Goal: Transaction & Acquisition: Purchase product/service

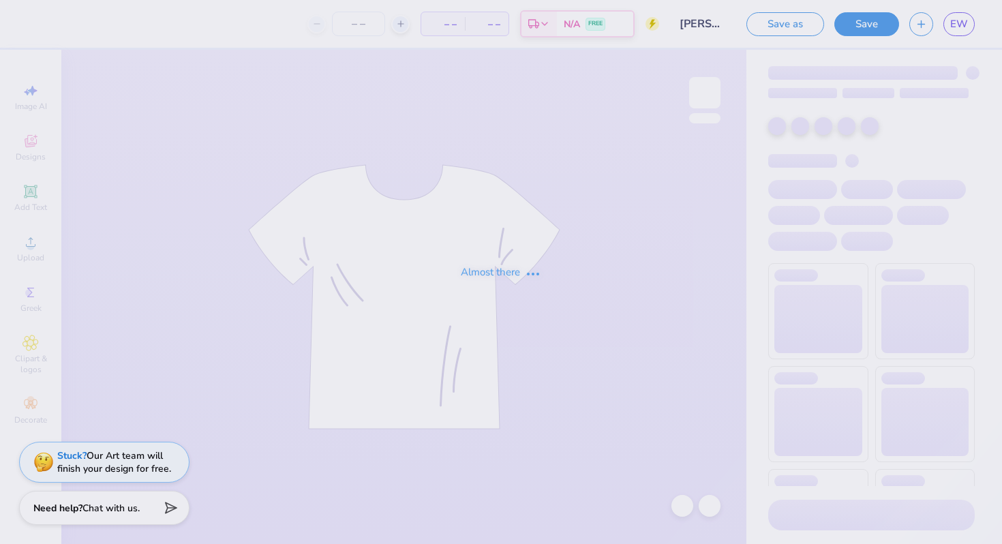
type input "[PERSON_NAME] : [PERSON_NAME][GEOGRAPHIC_DATA]"
type input "28"
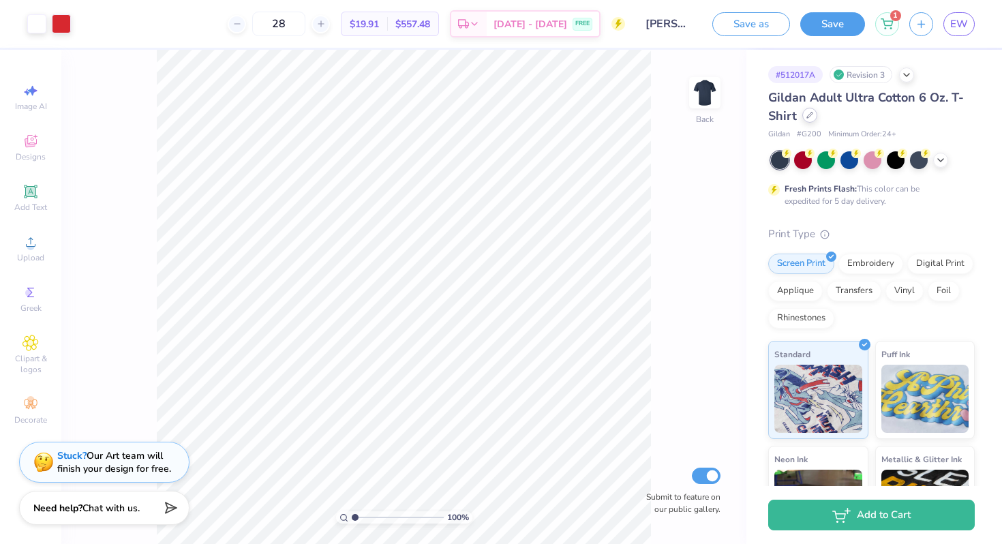
click at [813, 115] on div at bounding box center [809, 115] width 15 height 15
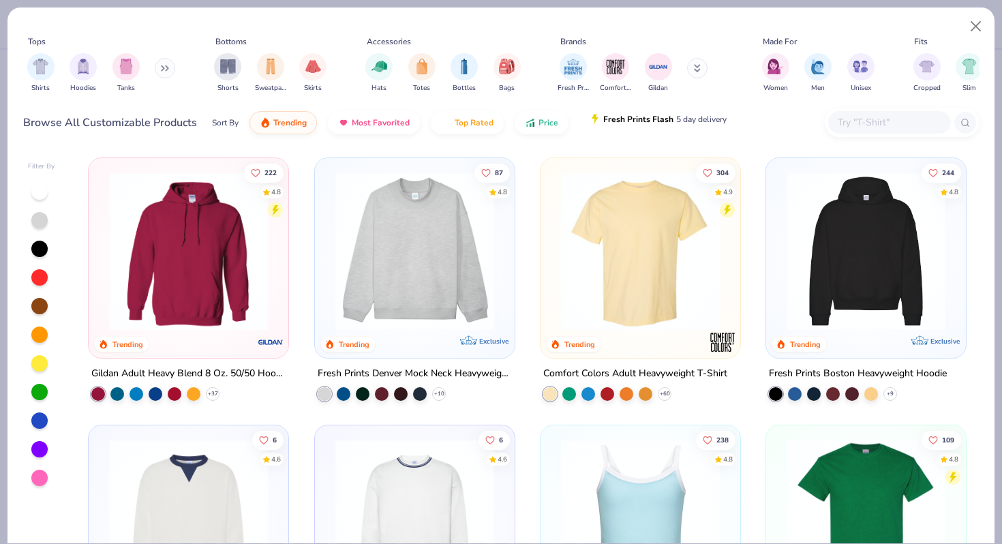
click at [603, 122] on span "Fresh Prints Flash" at bounding box center [638, 119] width 70 height 11
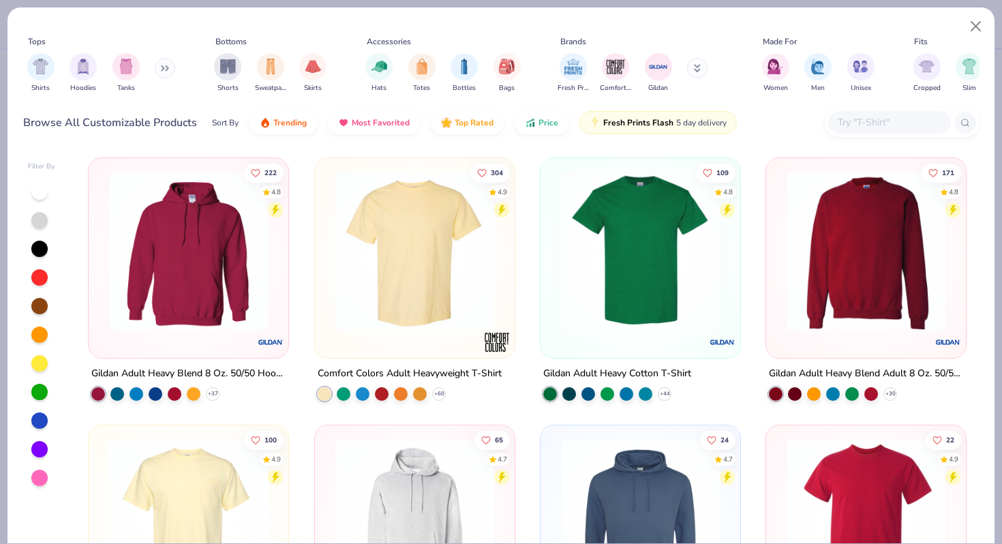
scroll to position [200, 0]
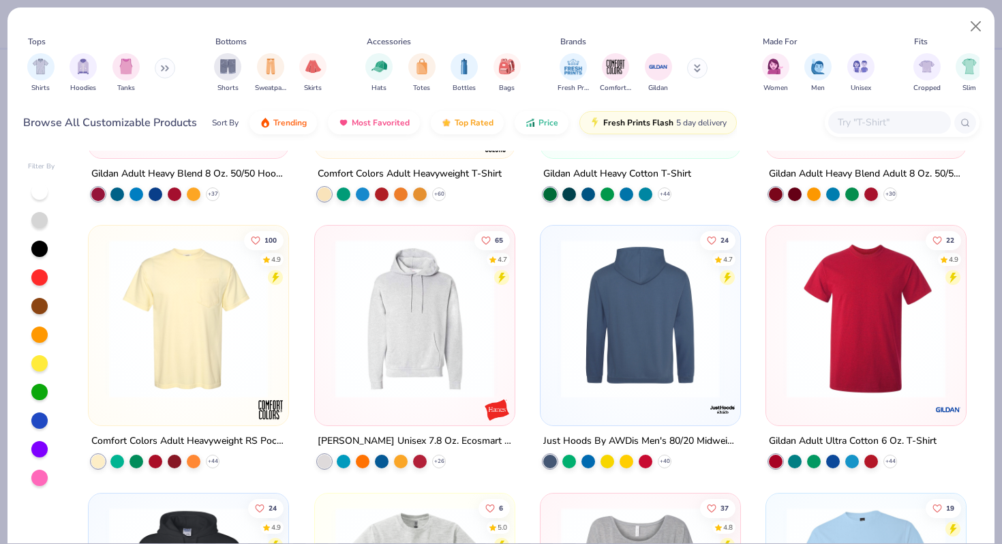
click at [886, 318] on img at bounding box center [866, 318] width 172 height 159
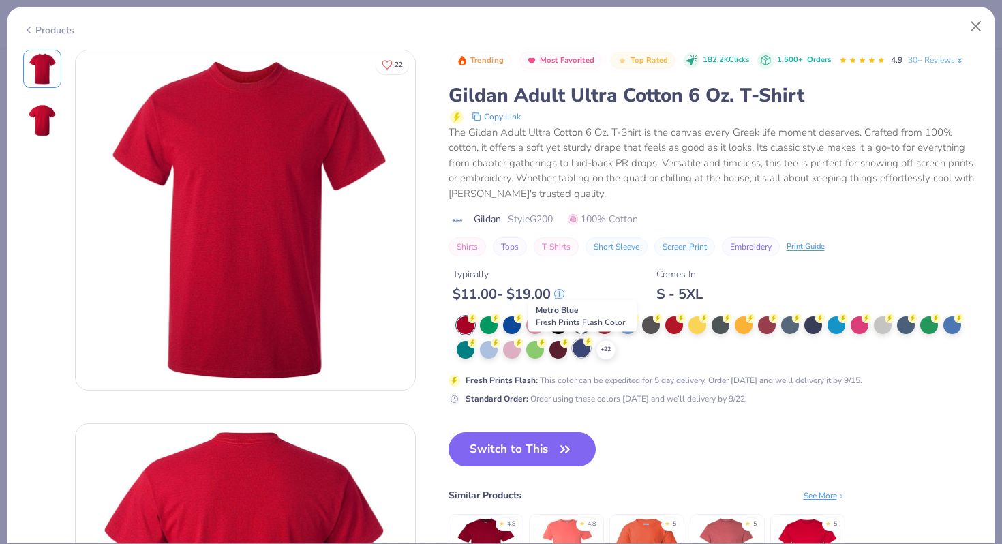
click at [577, 350] on div at bounding box center [582, 348] width 18 height 18
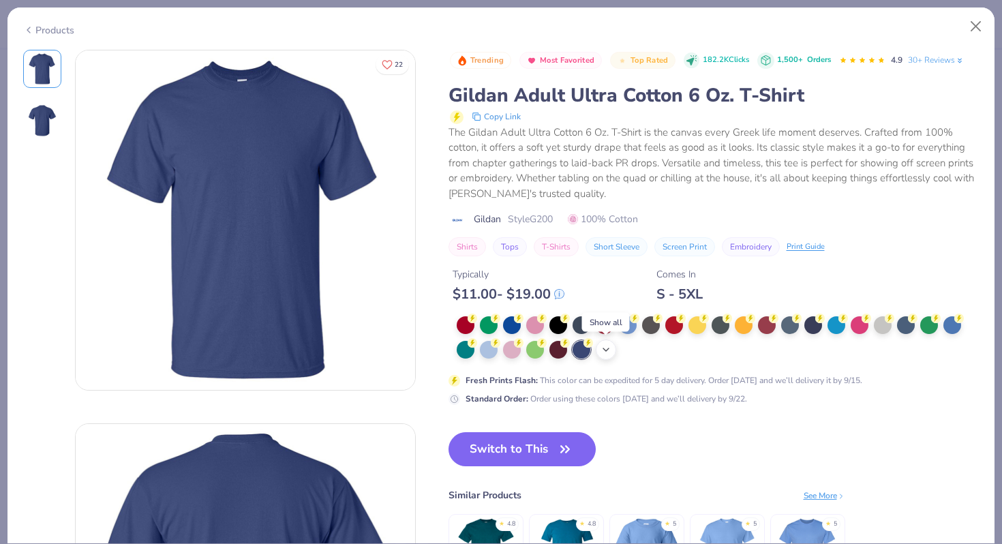
click at [610, 353] on icon at bounding box center [606, 349] width 11 height 11
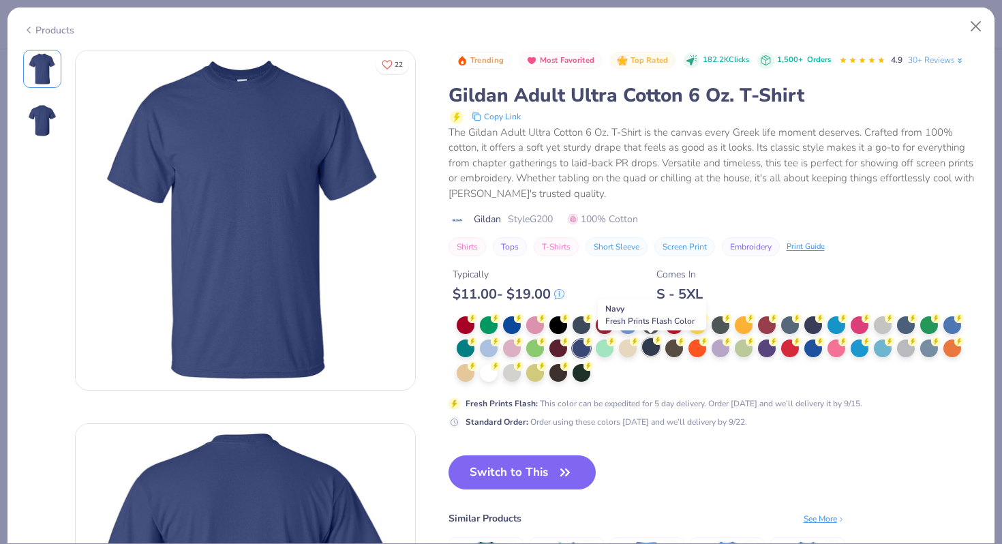
click at [650, 343] on div at bounding box center [651, 347] width 18 height 18
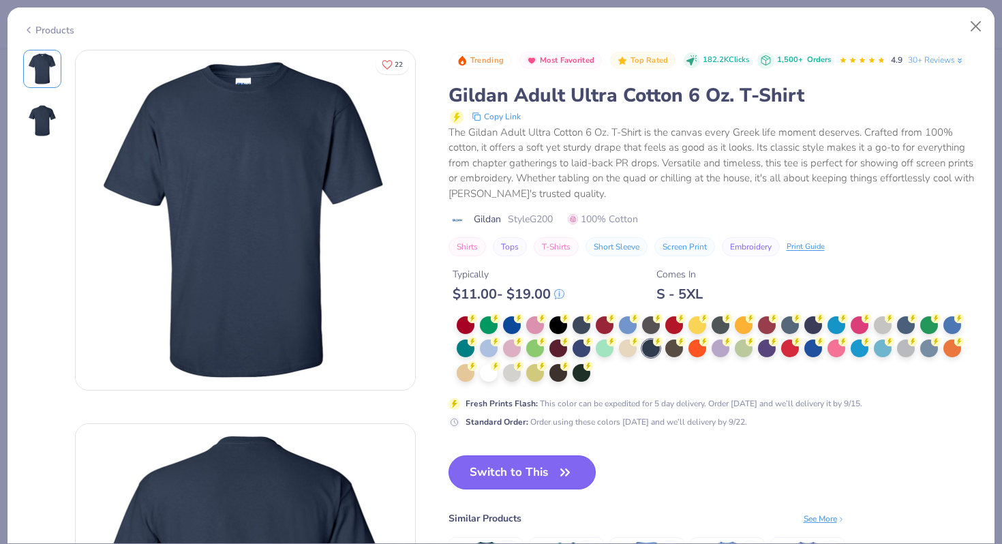
click at [507, 474] on button "Switch to This" at bounding box center [523, 472] width 148 height 34
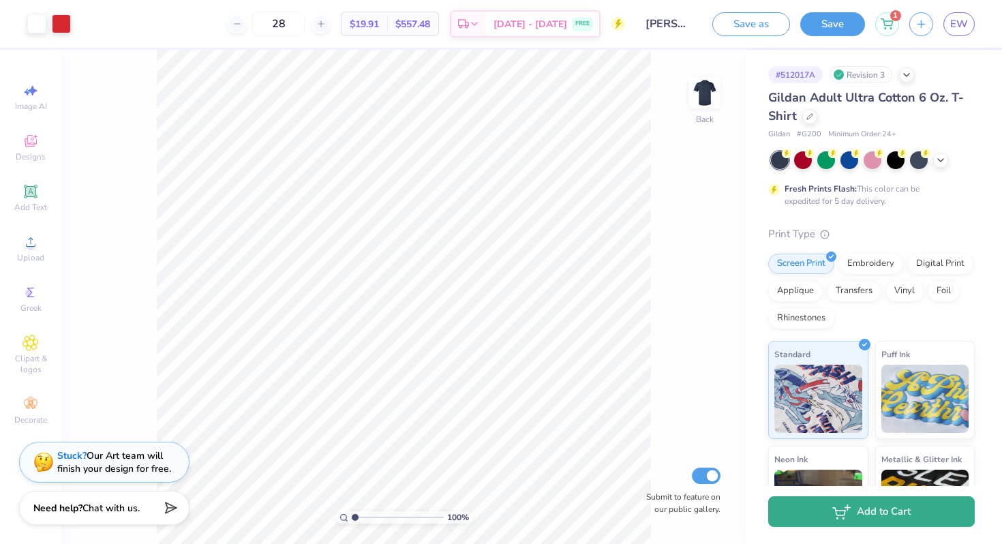
click at [850, 517] on icon "button" at bounding box center [841, 511] width 18 height 15
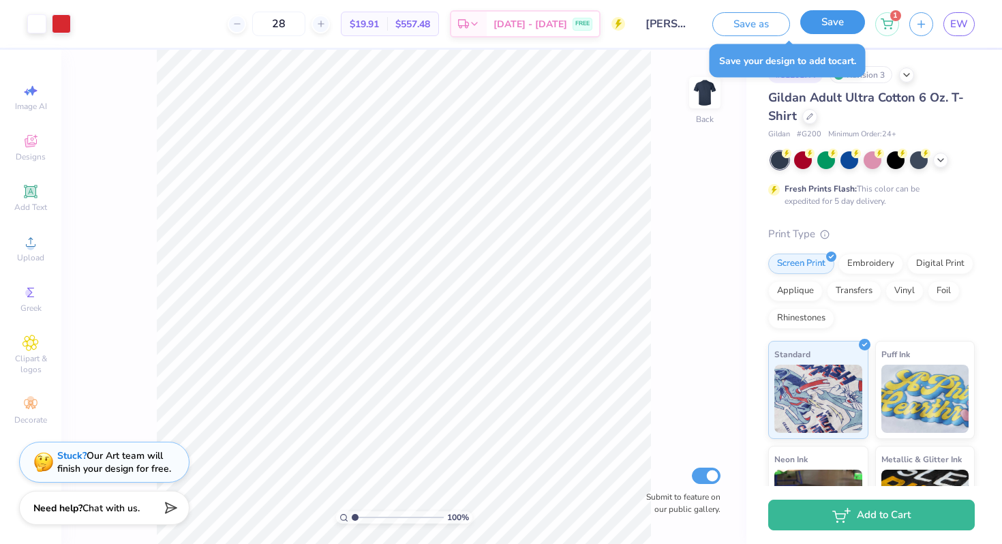
click at [853, 31] on button "Save" at bounding box center [832, 22] width 65 height 24
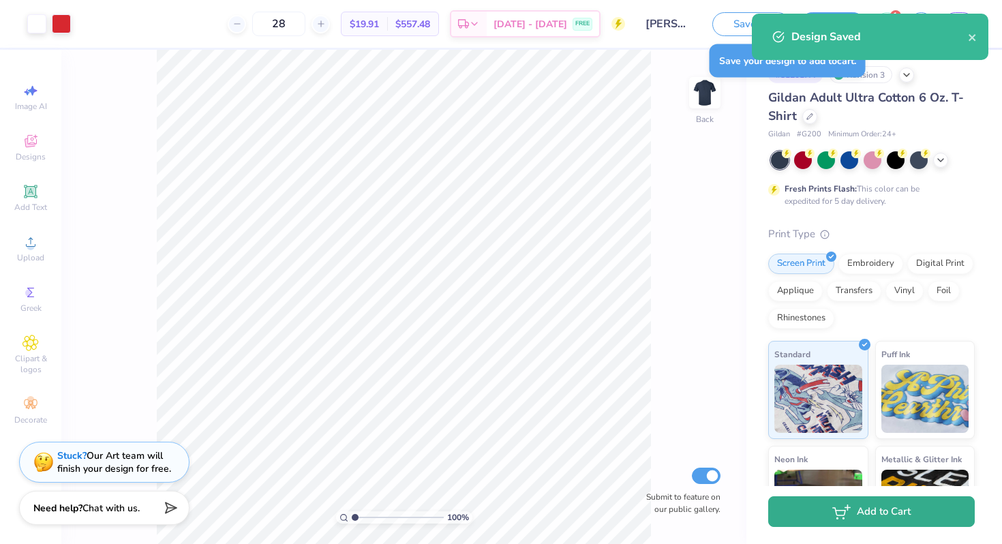
click at [870, 513] on button "Add to Cart" at bounding box center [871, 511] width 207 height 31
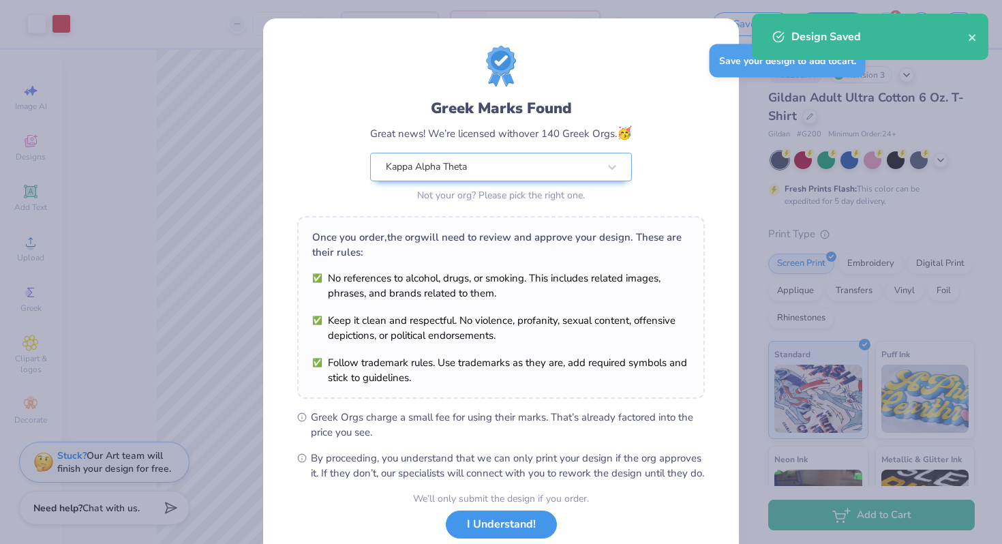
click at [477, 537] on button "I Understand!" at bounding box center [501, 525] width 111 height 28
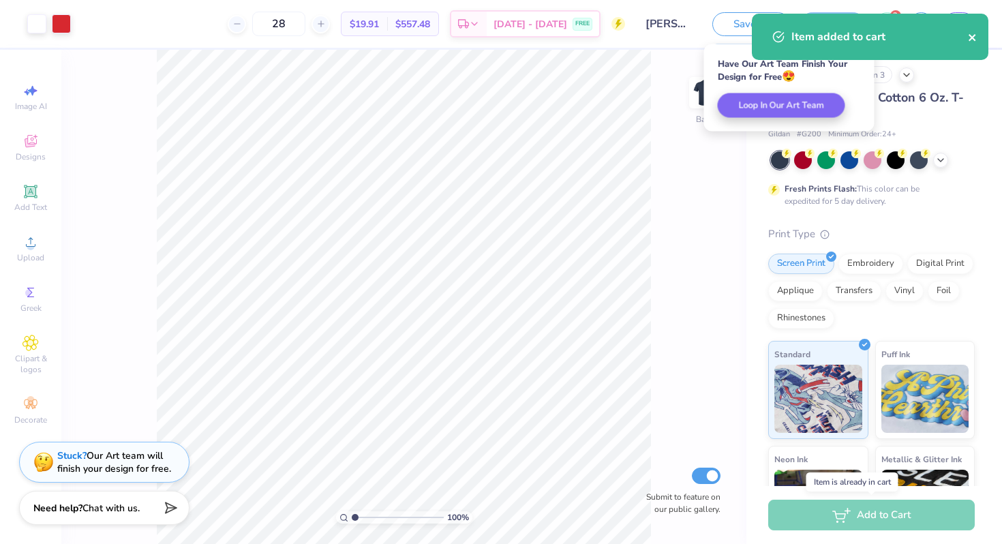
click at [972, 35] on icon "close" at bounding box center [973, 37] width 10 height 11
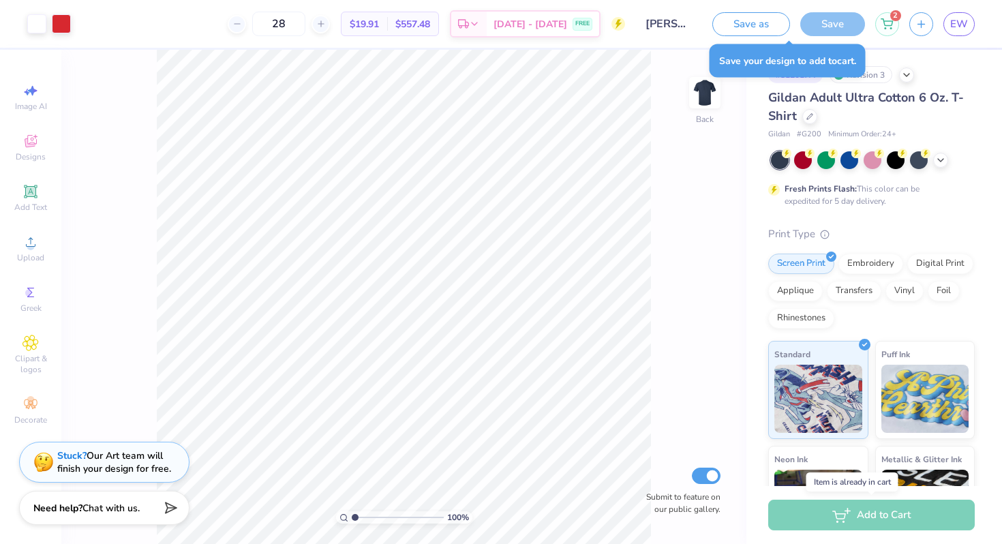
click at [889, 16] on div "Item added to cart" at bounding box center [870, 13] width 242 height 5
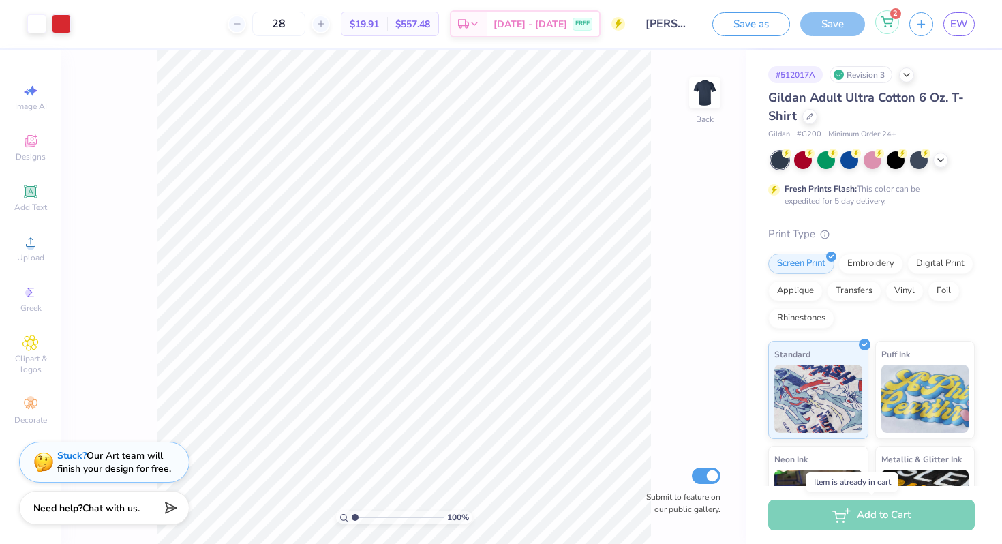
click at [892, 15] on span "2" at bounding box center [895, 13] width 11 height 11
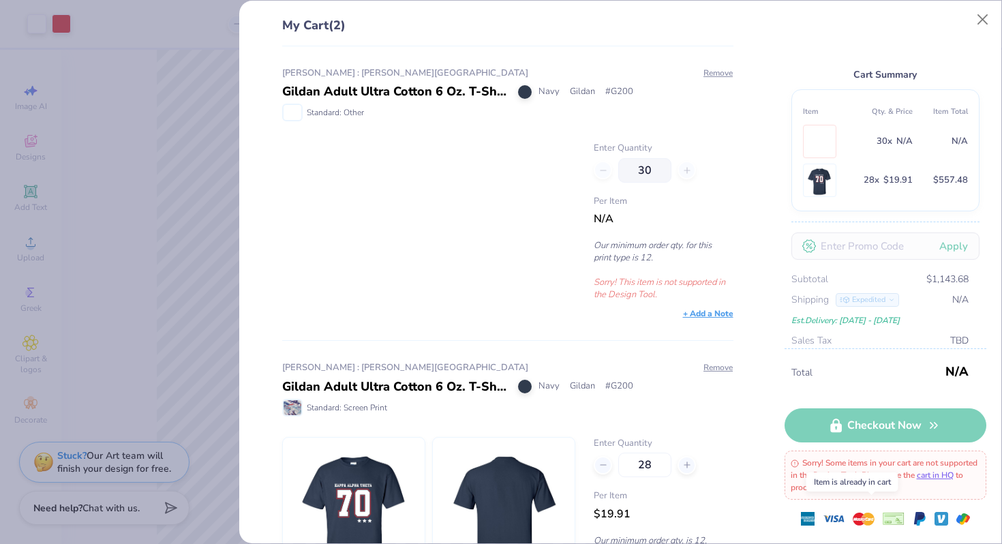
scroll to position [69, 0]
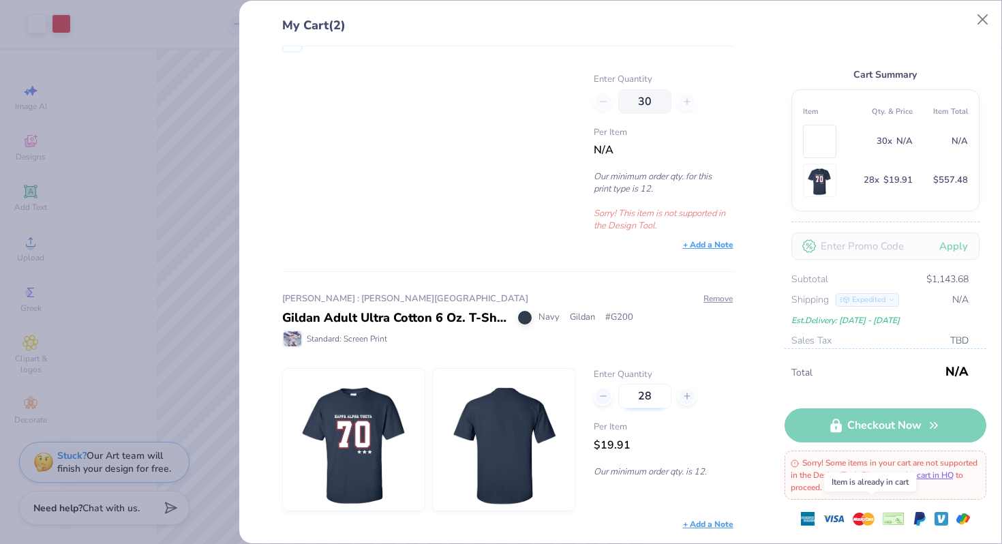
click at [648, 394] on input "28" at bounding box center [644, 396] width 53 height 25
type input "2"
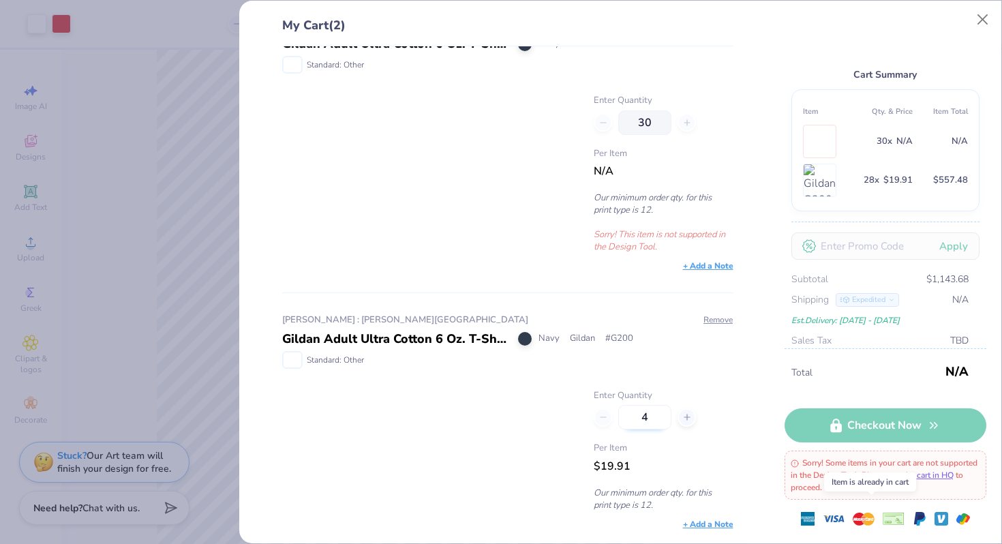
type input "40"
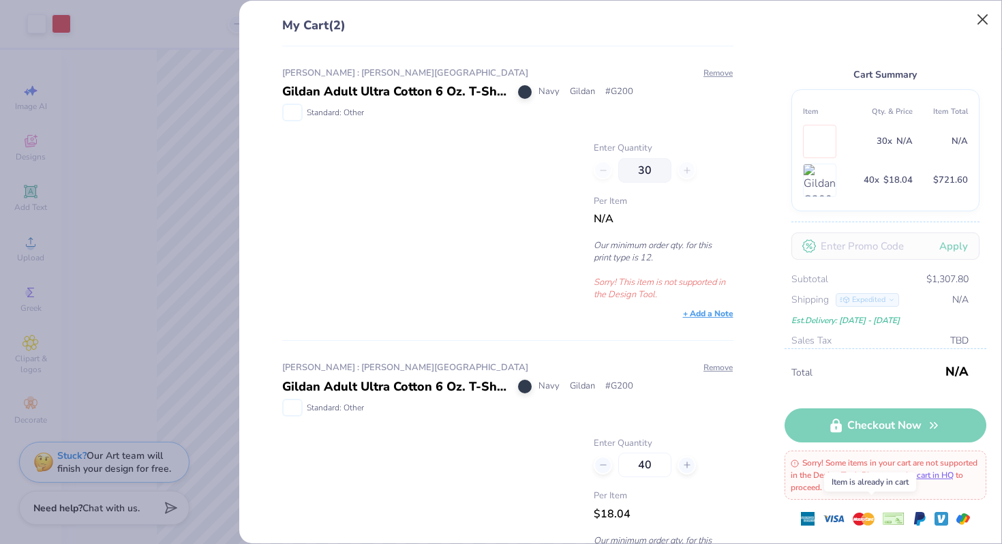
type input "40"
click at [989, 15] on button "Close" at bounding box center [983, 20] width 26 height 26
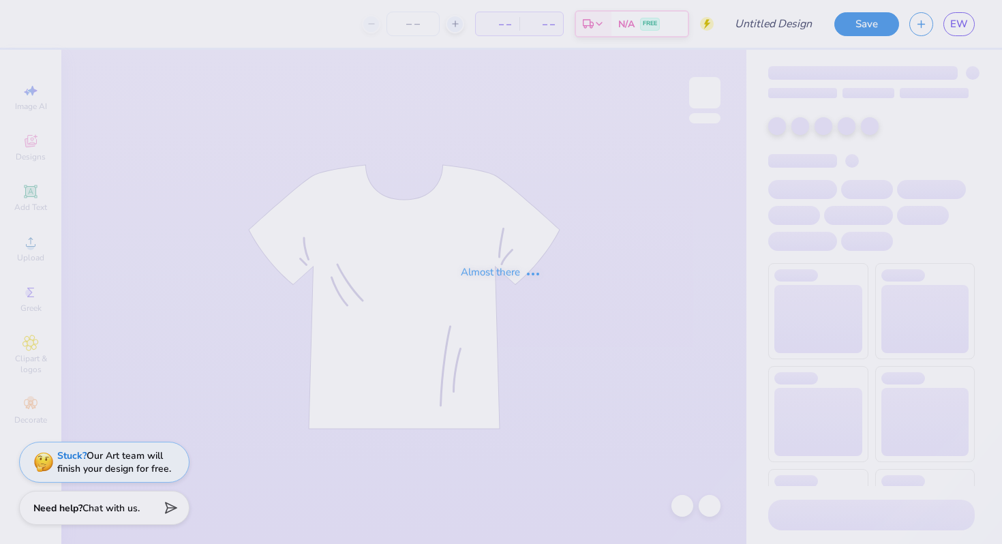
type input "[PERSON_NAME] : [PERSON_NAME][GEOGRAPHIC_DATA]"
type input "28"
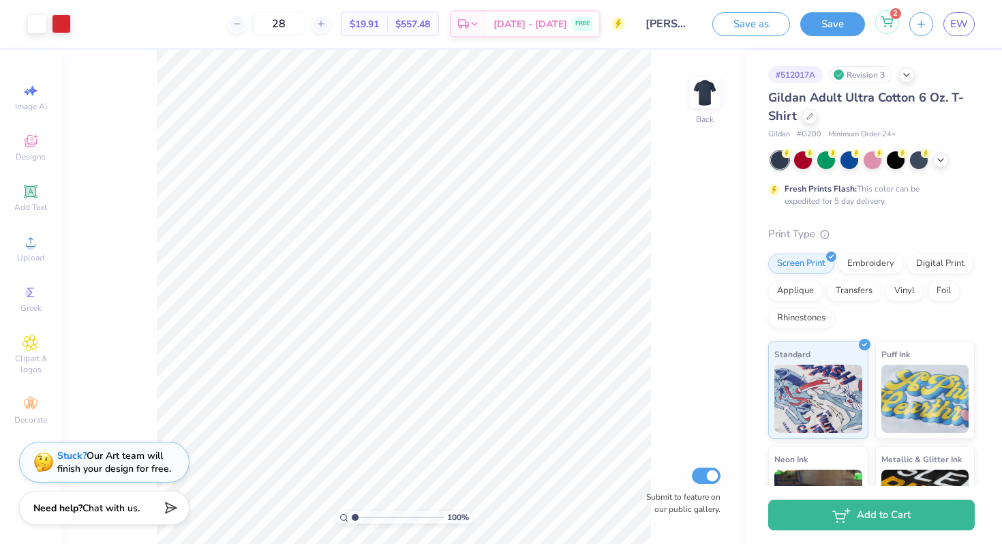
click at [888, 21] on icon at bounding box center [887, 21] width 12 height 11
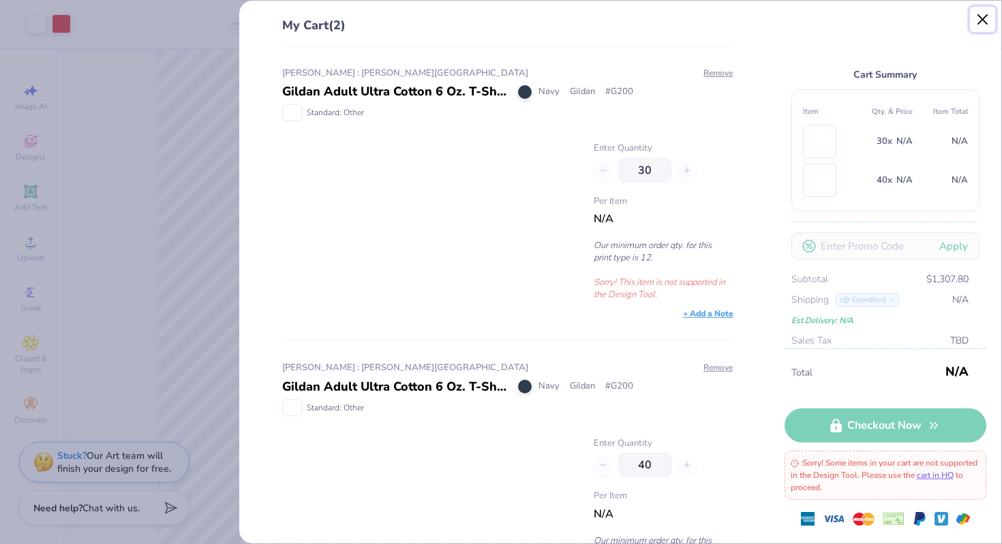
click at [984, 22] on button "Close" at bounding box center [983, 20] width 26 height 26
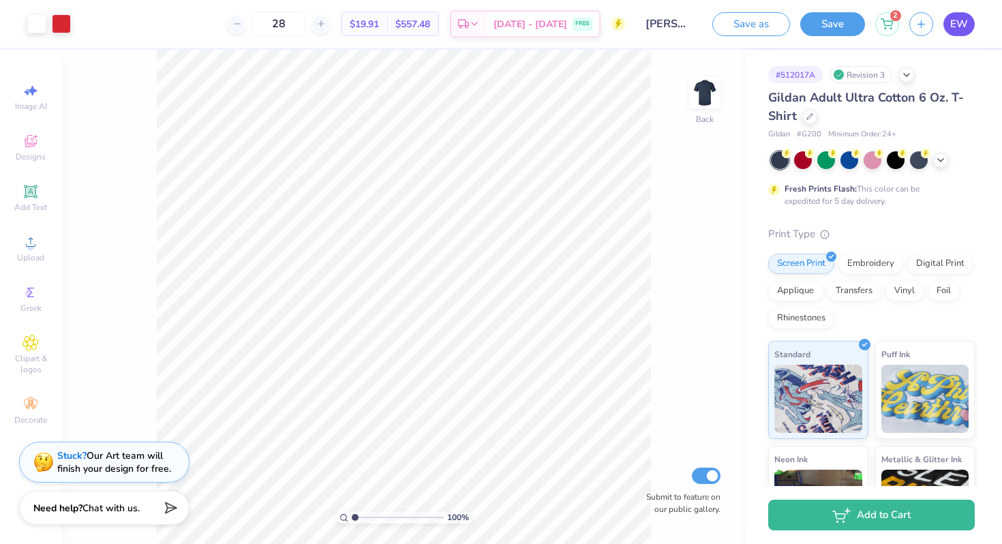
click at [958, 14] on link "EW" at bounding box center [958, 24] width 31 height 24
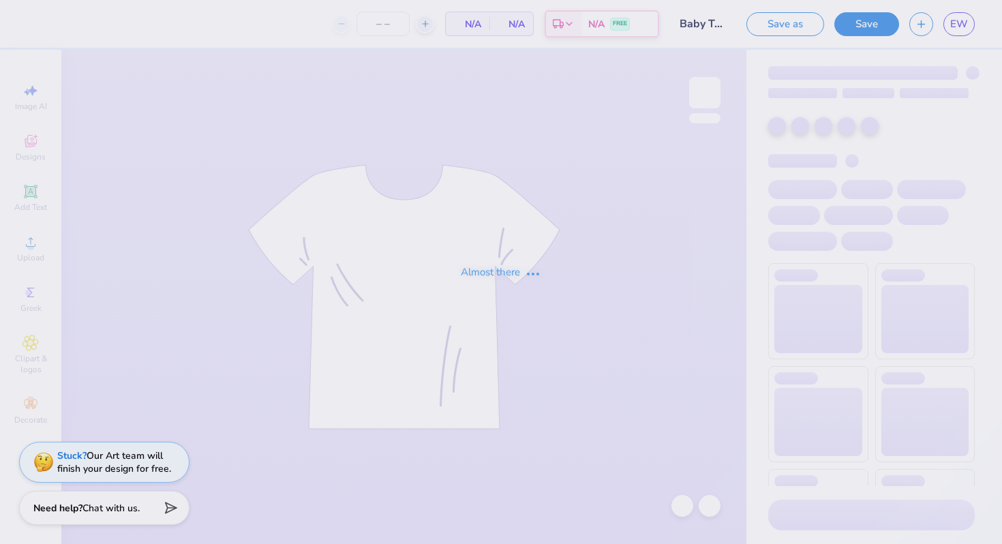
type input "77"
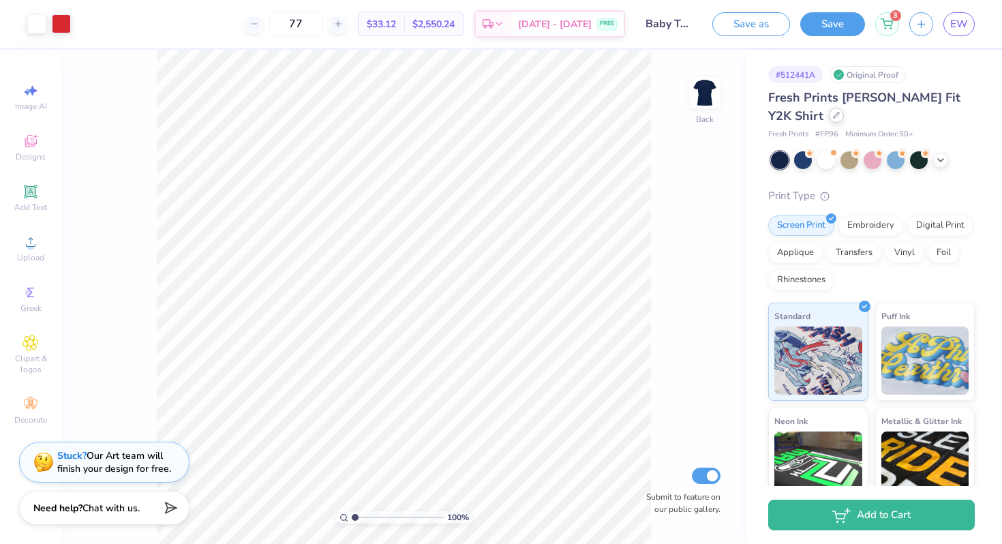
click at [833, 116] on icon at bounding box center [836, 115] width 7 height 7
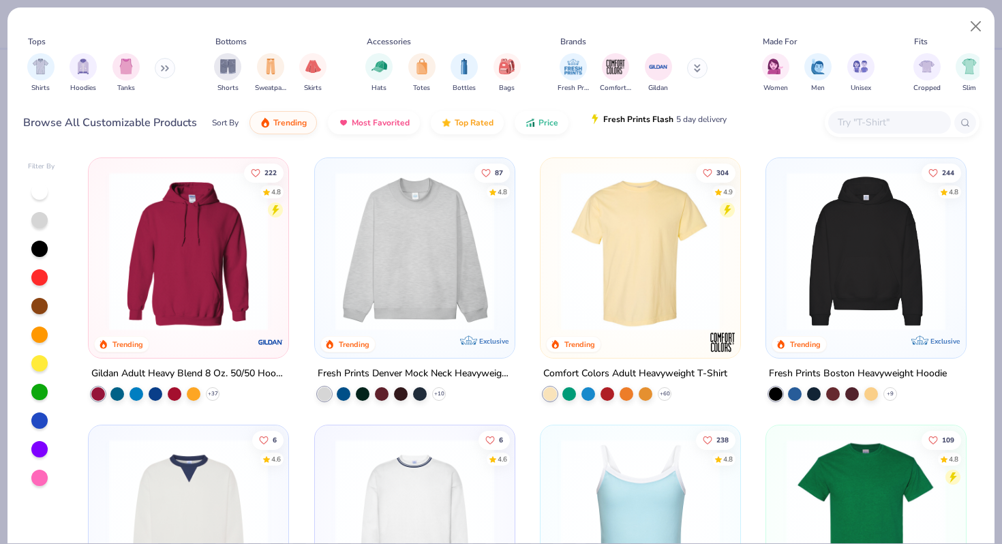
click at [634, 126] on button "Fresh Prints Flash 5 day delivery" at bounding box center [657, 119] width 157 height 23
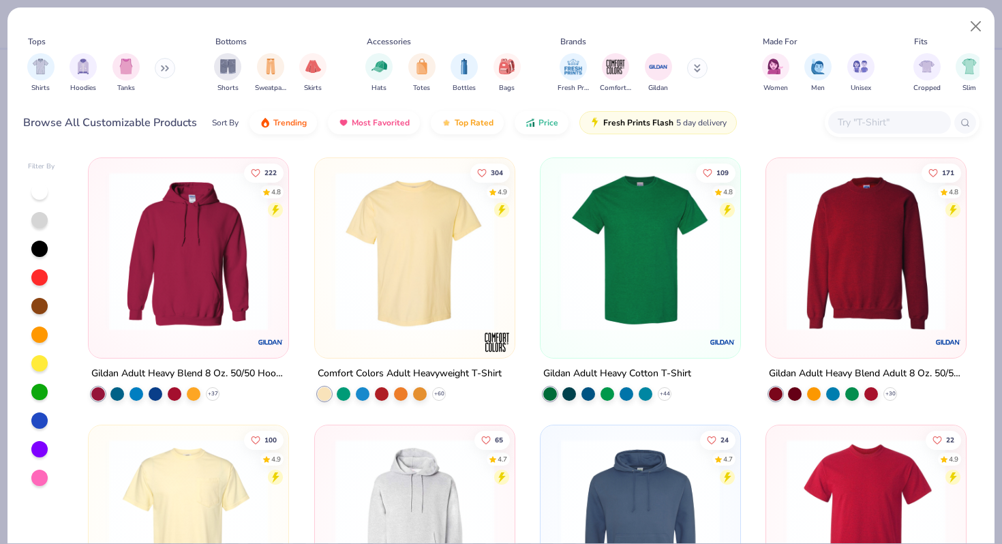
scroll to position [185, 0]
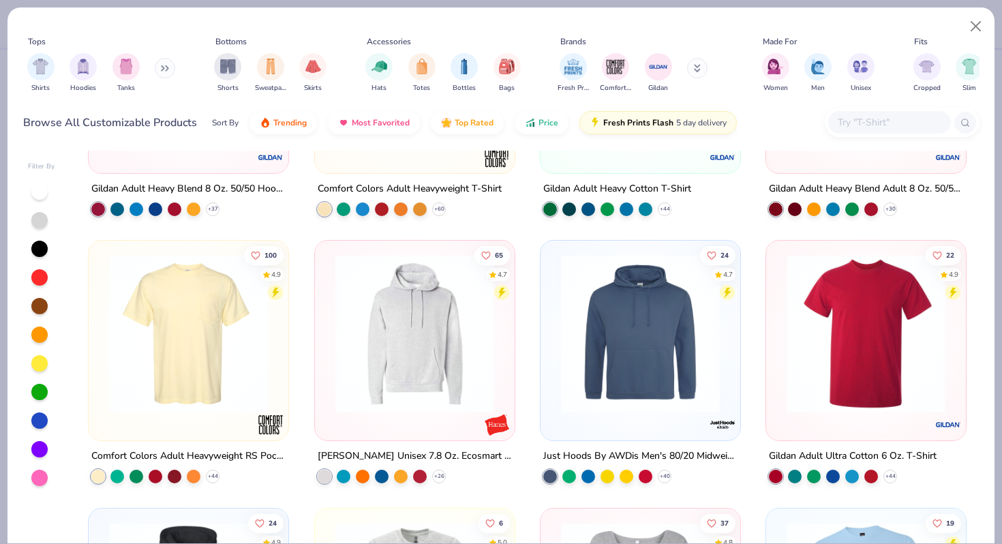
click at [900, 371] on img at bounding box center [866, 333] width 172 height 159
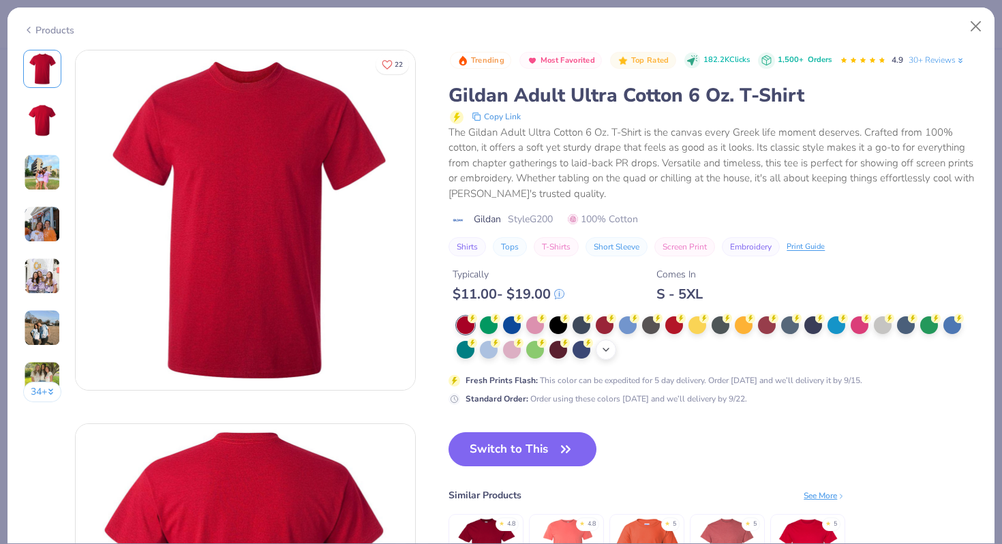
click at [606, 352] on icon at bounding box center [606, 349] width 11 height 11
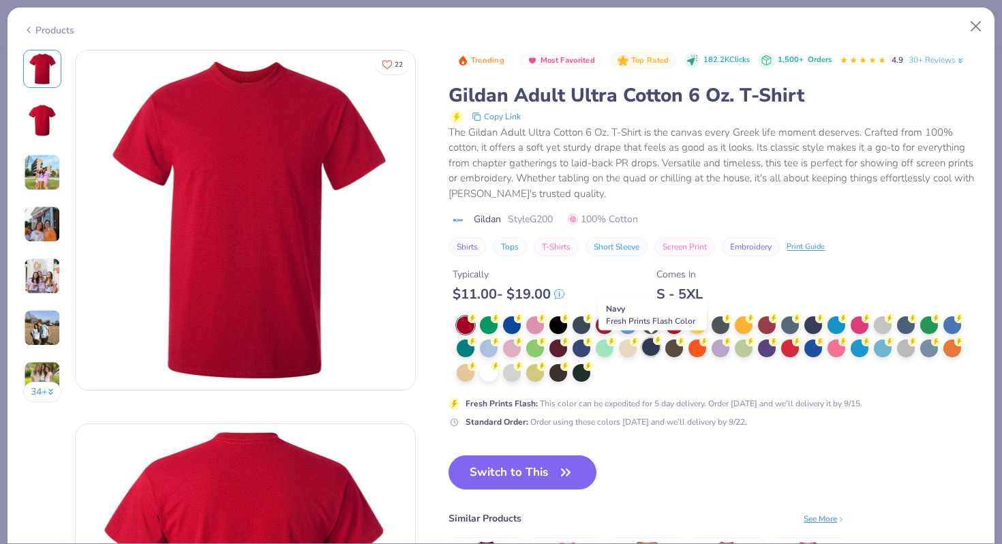
click at [649, 346] on div at bounding box center [651, 347] width 18 height 18
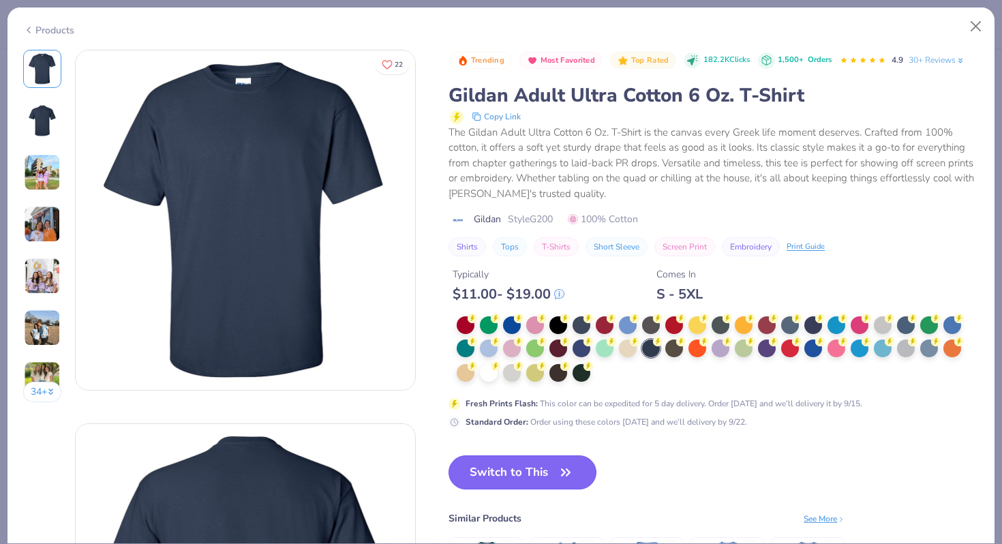
click at [534, 479] on button "Switch to This" at bounding box center [523, 472] width 148 height 34
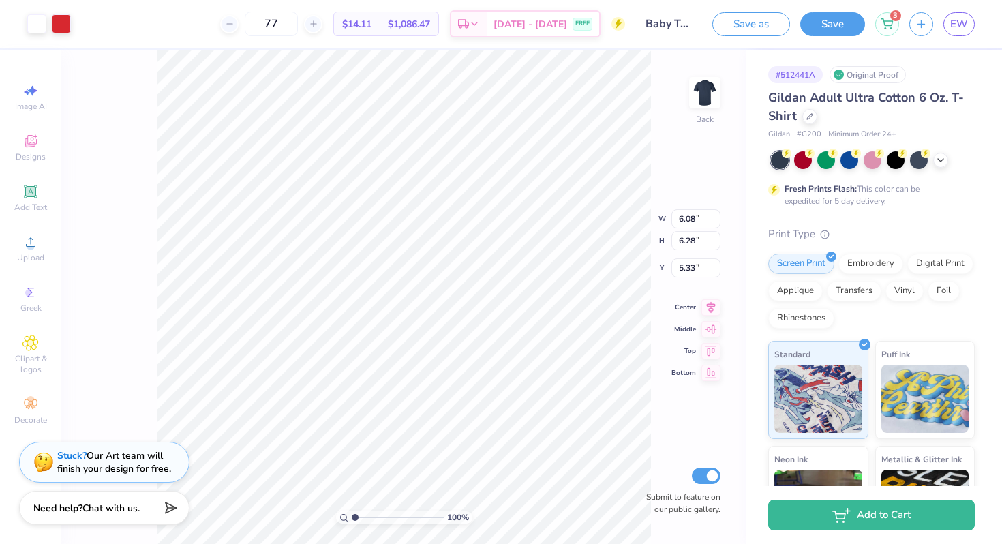
type input "9.10"
type input "9.41"
type input "3.00"
type input "8.90"
type input "9.20"
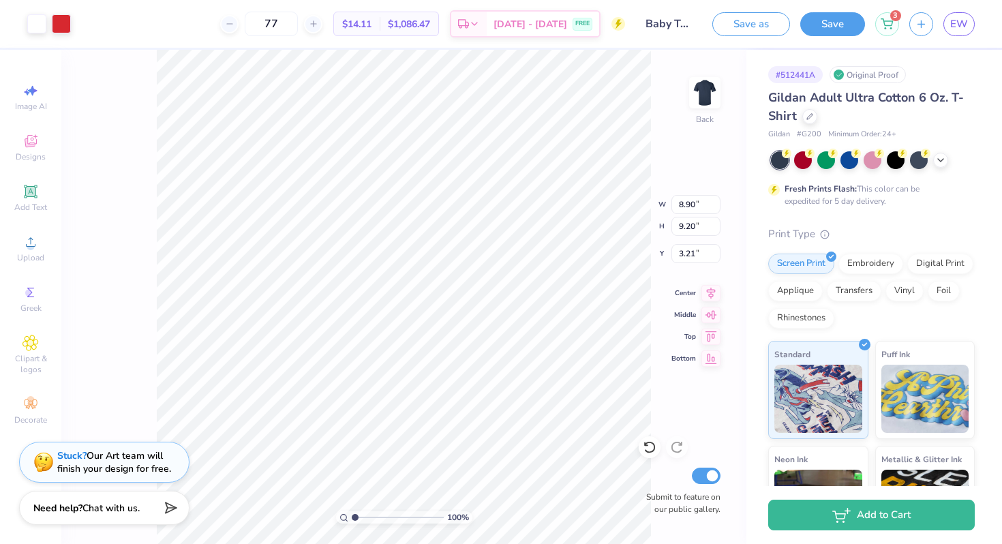
type input "3.00"
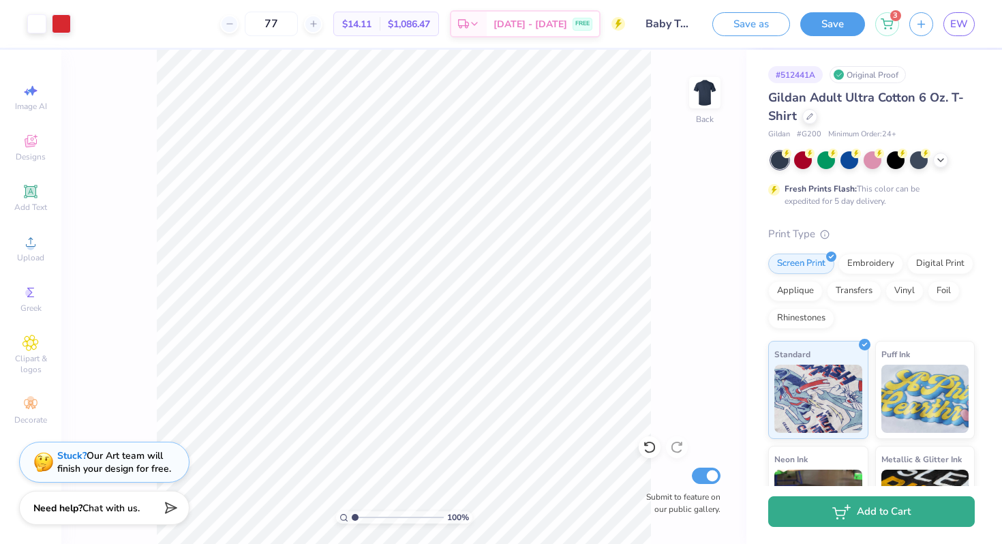
click at [909, 524] on button "Add to Cart" at bounding box center [871, 511] width 207 height 31
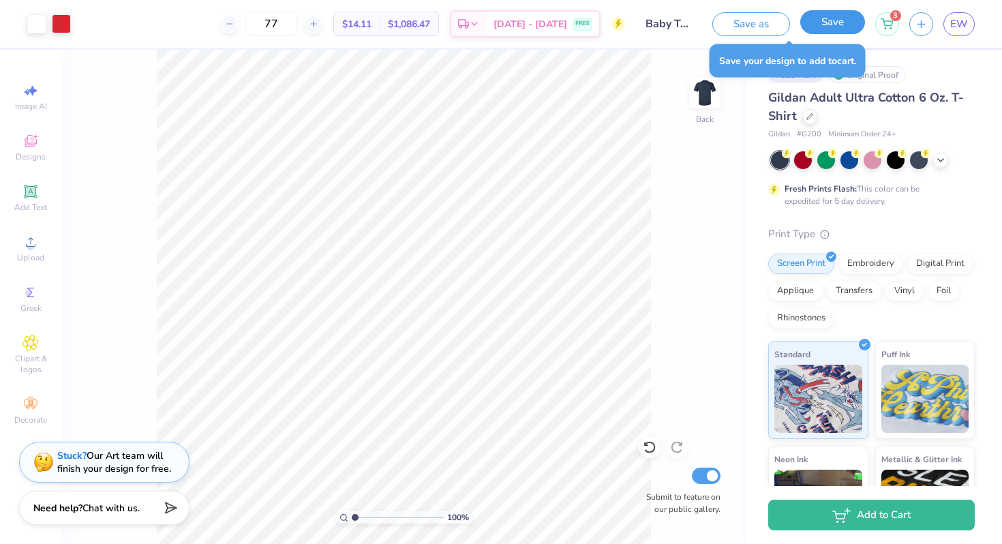
click at [834, 22] on button "Save" at bounding box center [832, 22] width 65 height 24
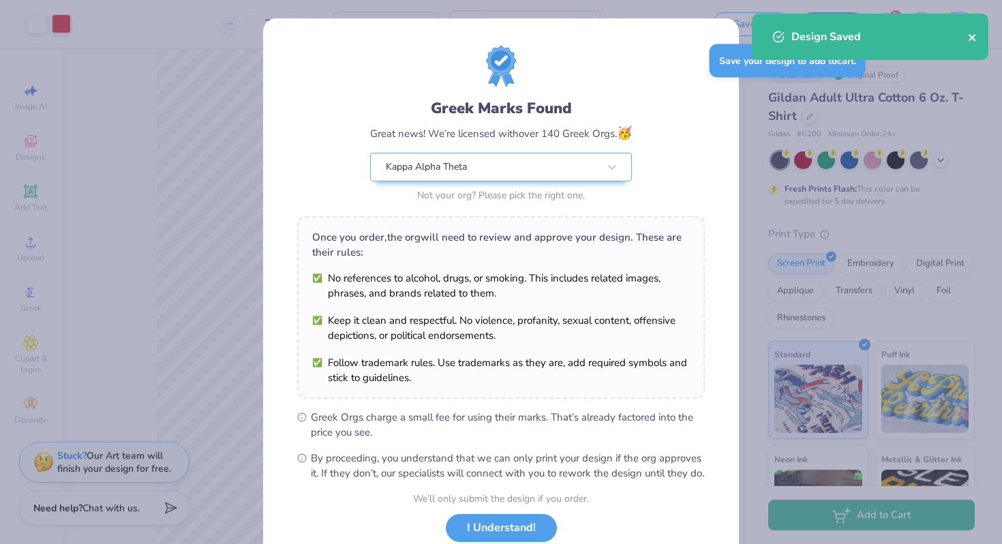
click at [969, 35] on icon "close" at bounding box center [972, 37] width 7 height 7
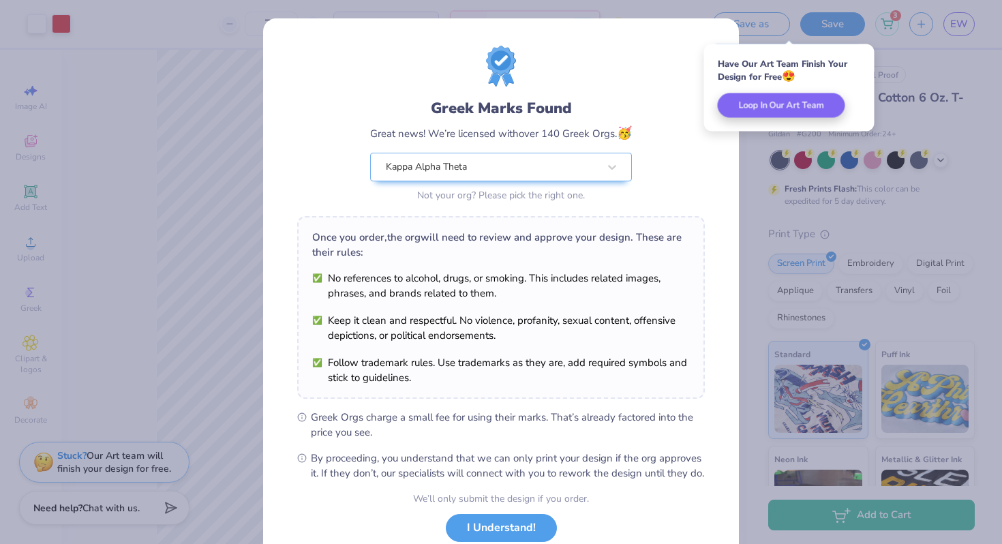
scroll to position [94, 0]
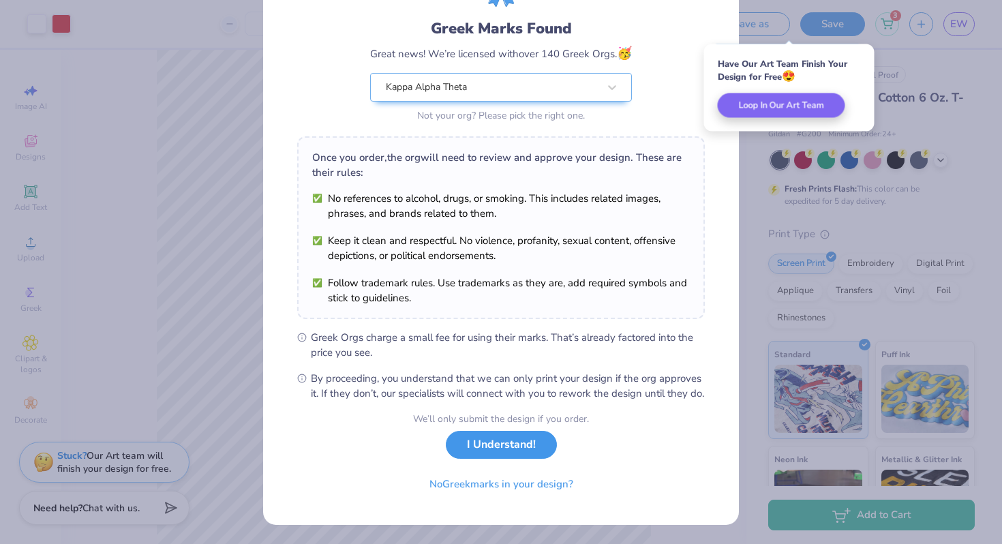
click at [500, 442] on button "I Understand!" at bounding box center [501, 445] width 111 height 28
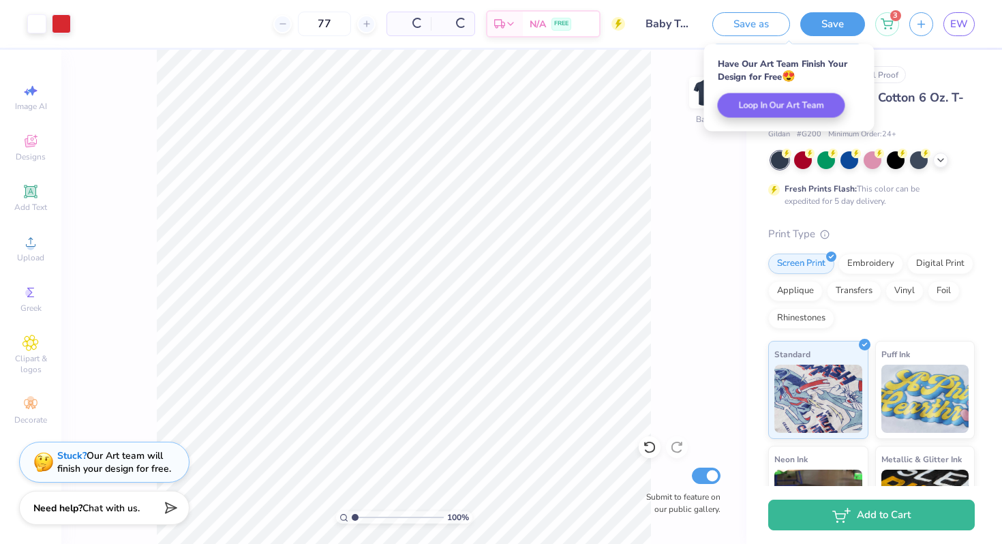
scroll to position [0, 0]
click at [487, 16] on div "Est. Delivery" at bounding box center [468, 26] width 35 height 25
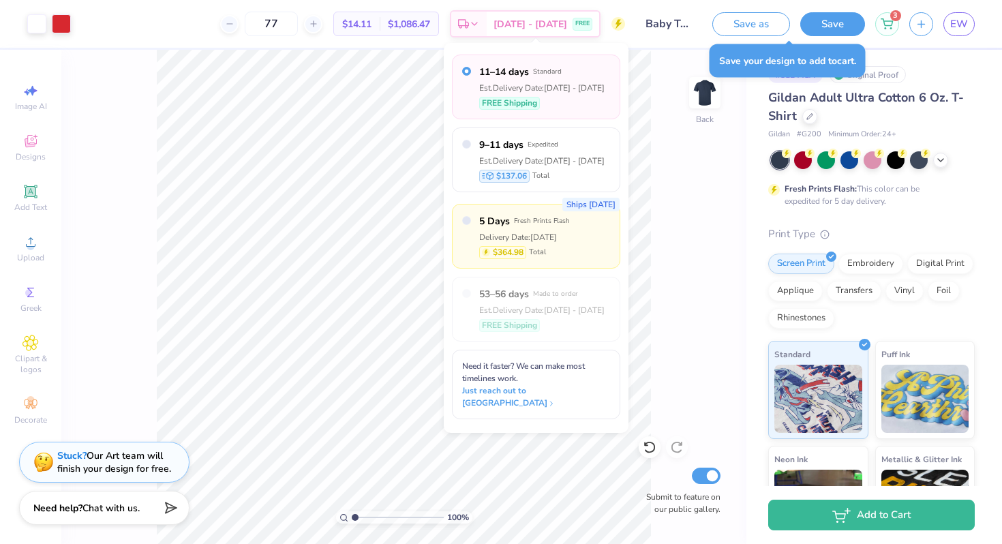
click at [575, 248] on div "Ships in 2 Days 5 Days Fresh Prints Flash Delivery Date: Sep 15 $364.98 Total" at bounding box center [536, 236] width 168 height 65
radio input "false"
radio input "true"
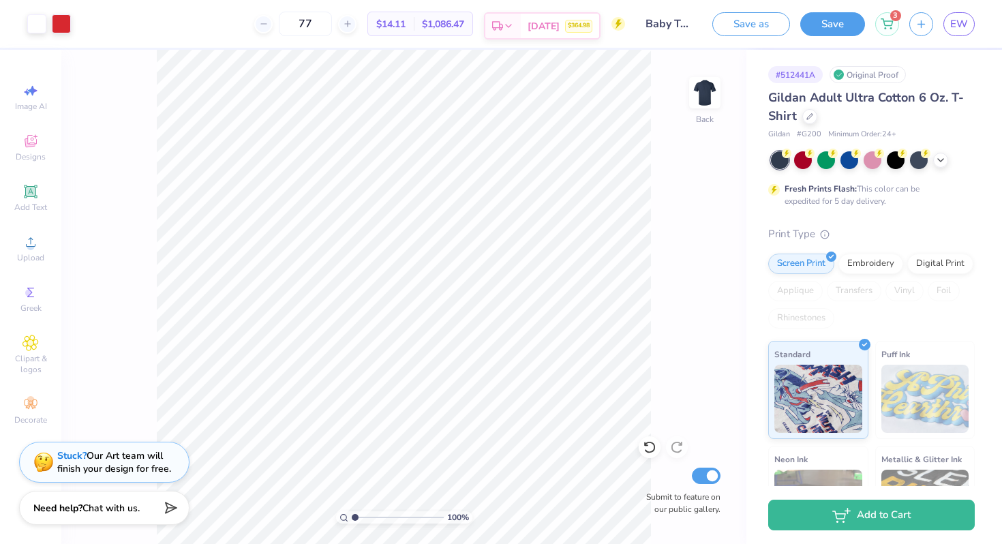
click at [508, 16] on div "Delivery" at bounding box center [502, 26] width 35 height 25
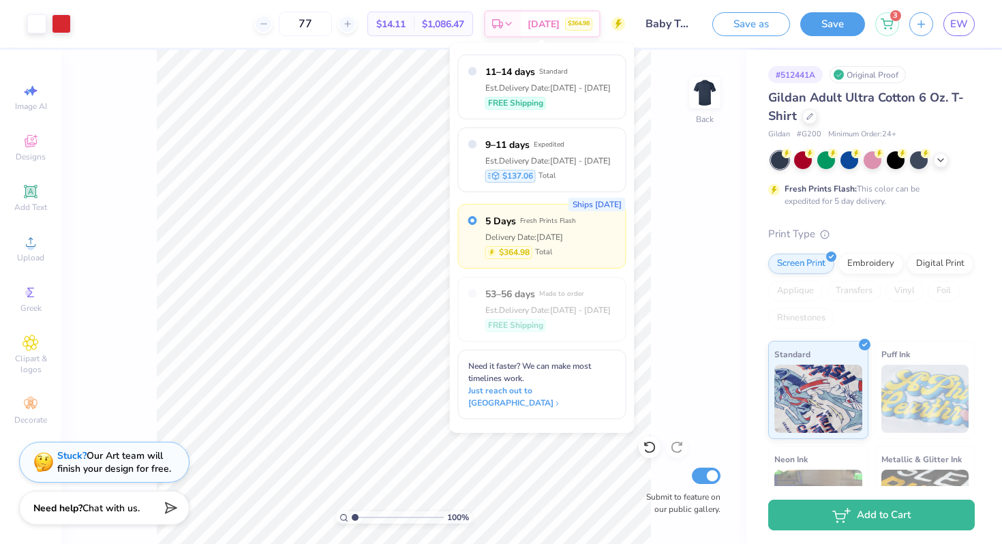
drag, startPoint x: 314, startPoint y: 17, endPoint x: 273, endPoint y: 18, distance: 40.9
click at [273, 18] on div "77" at bounding box center [305, 24] width 102 height 25
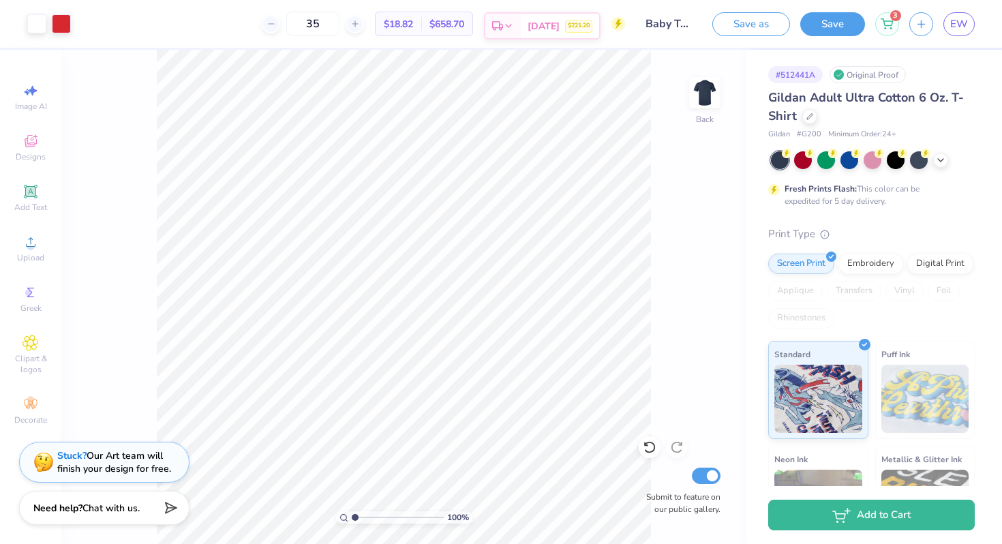
type input "35"
click at [505, 27] on icon at bounding box center [508, 25] width 11 height 11
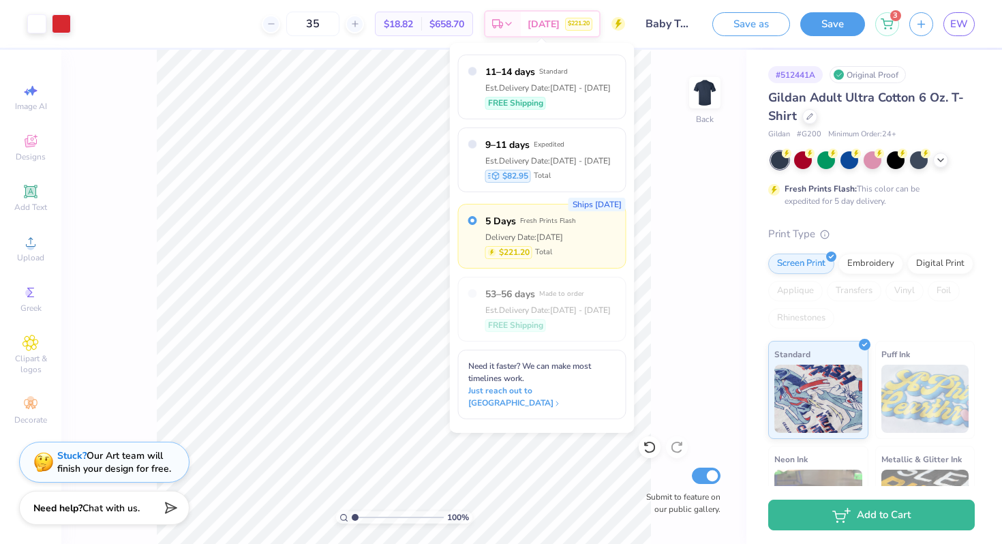
click at [537, 248] on span "Total" at bounding box center [543, 253] width 17 height 12
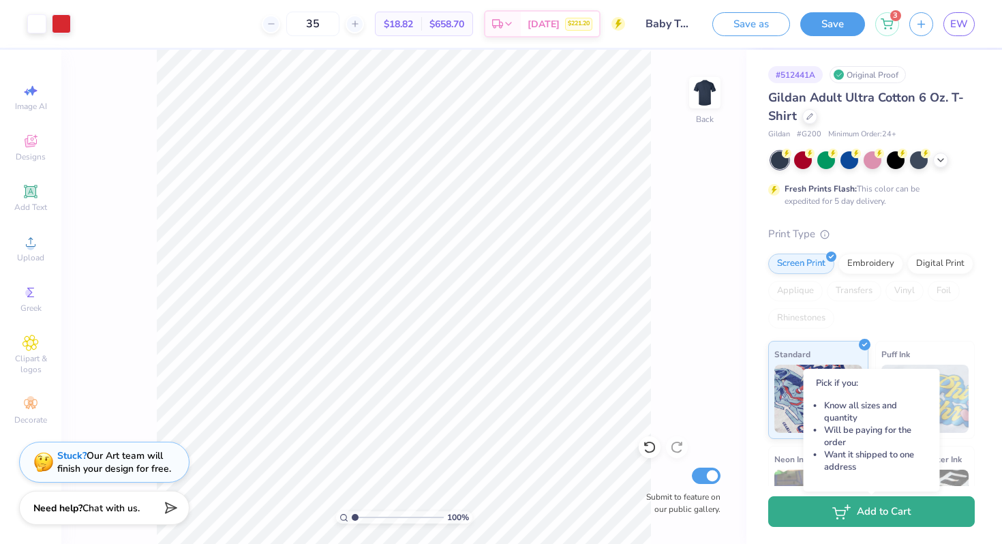
click at [858, 518] on button "Add to Cart" at bounding box center [871, 511] width 207 height 31
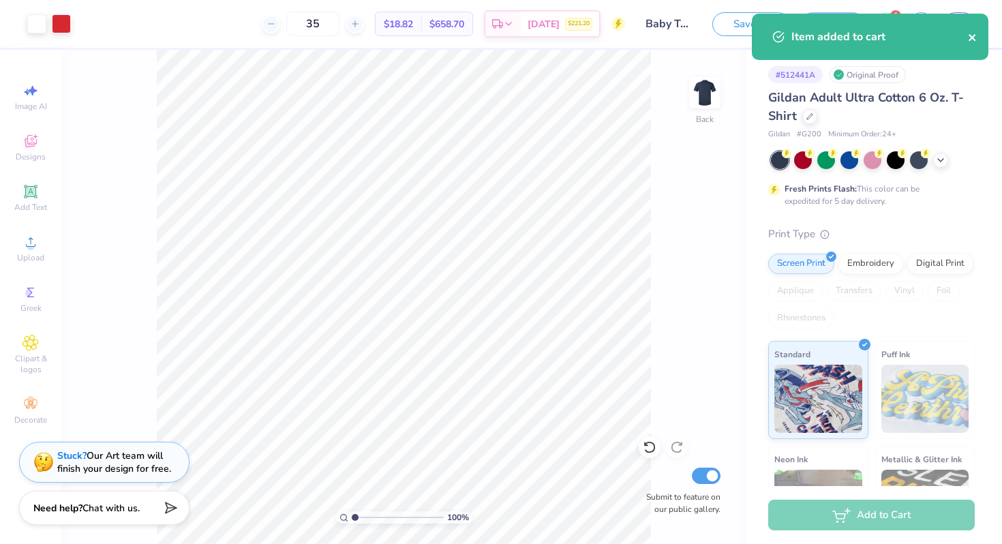
click at [975, 40] on icon "close" at bounding box center [973, 37] width 10 height 11
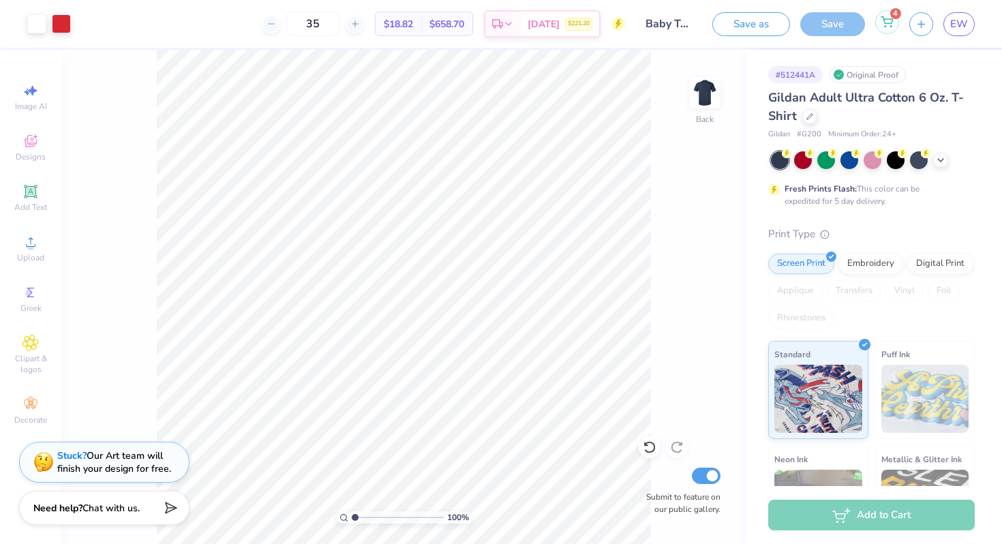
click at [887, 18] on icon at bounding box center [887, 21] width 12 height 11
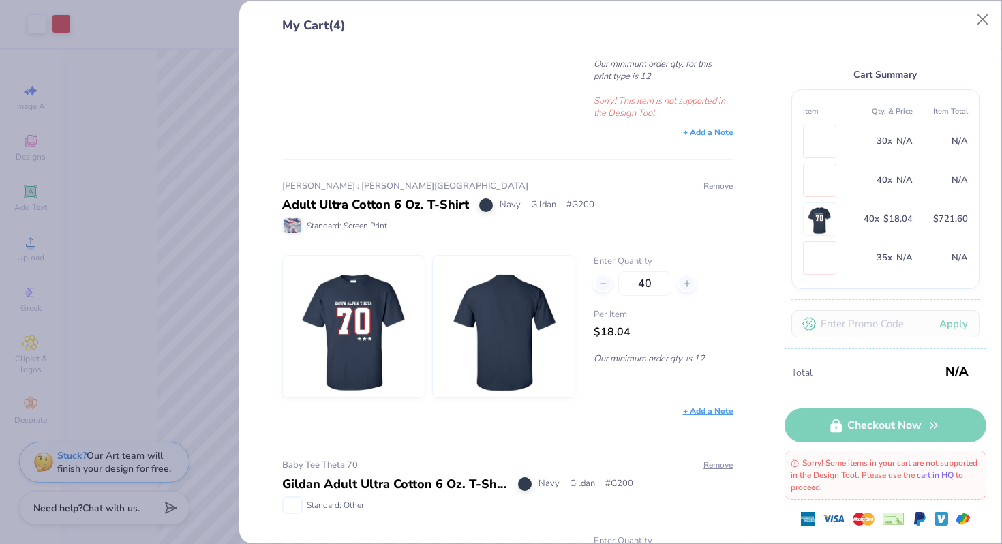
scroll to position [476, 0]
click at [712, 184] on button "Remove" at bounding box center [718, 187] width 31 height 12
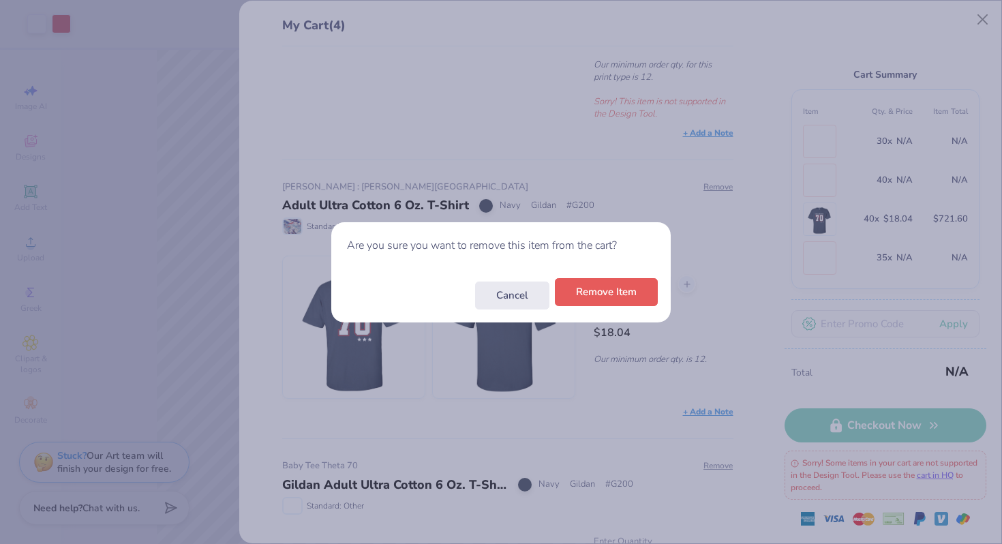
click at [617, 292] on button "Remove Item" at bounding box center [606, 292] width 103 height 28
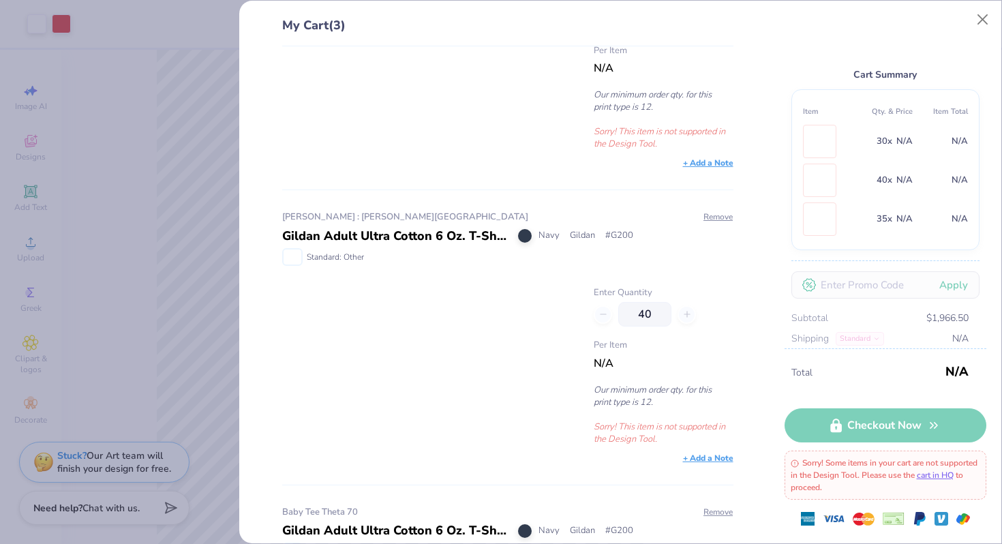
scroll to position [142, 0]
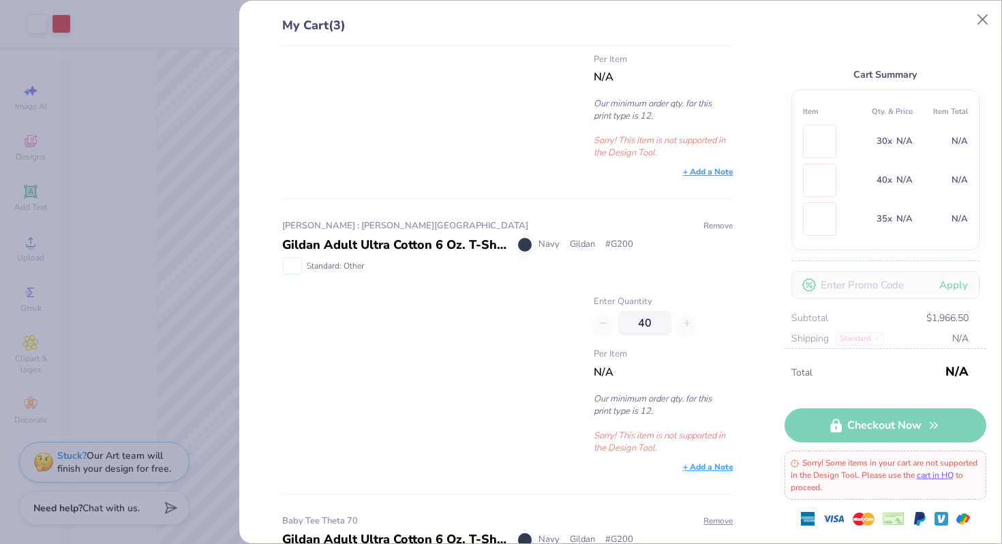
click at [703, 223] on button "Remove" at bounding box center [718, 225] width 31 height 12
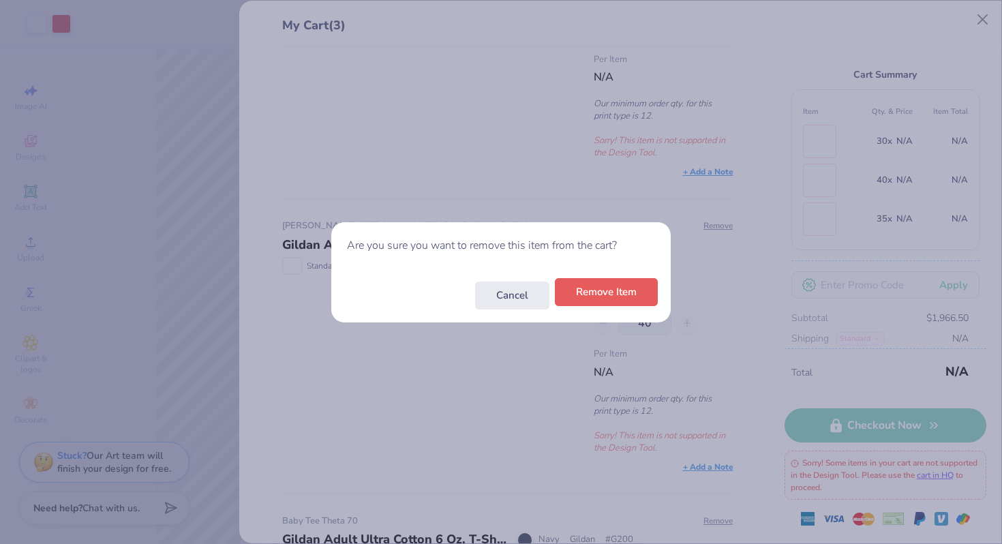
click at [597, 295] on button "Remove Item" at bounding box center [606, 292] width 103 height 28
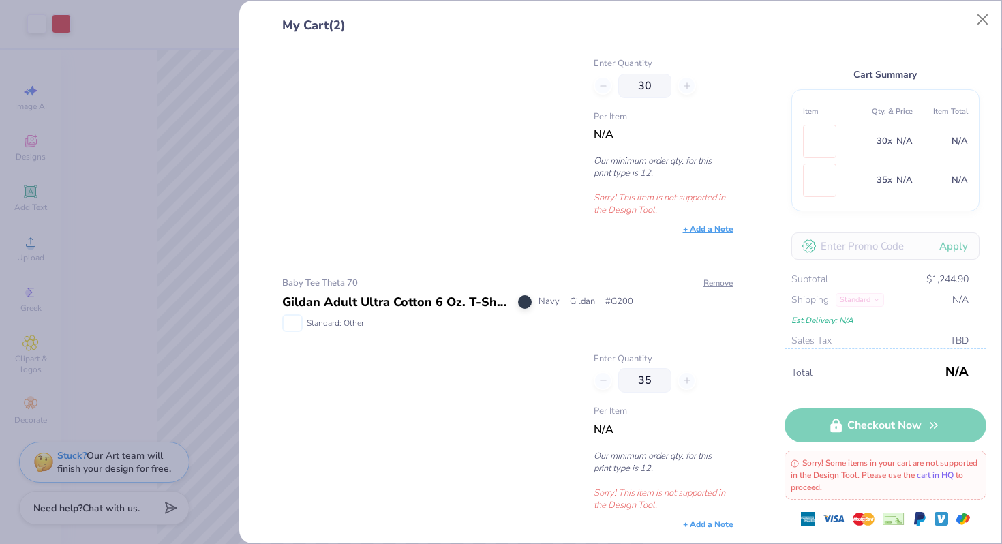
scroll to position [0, 0]
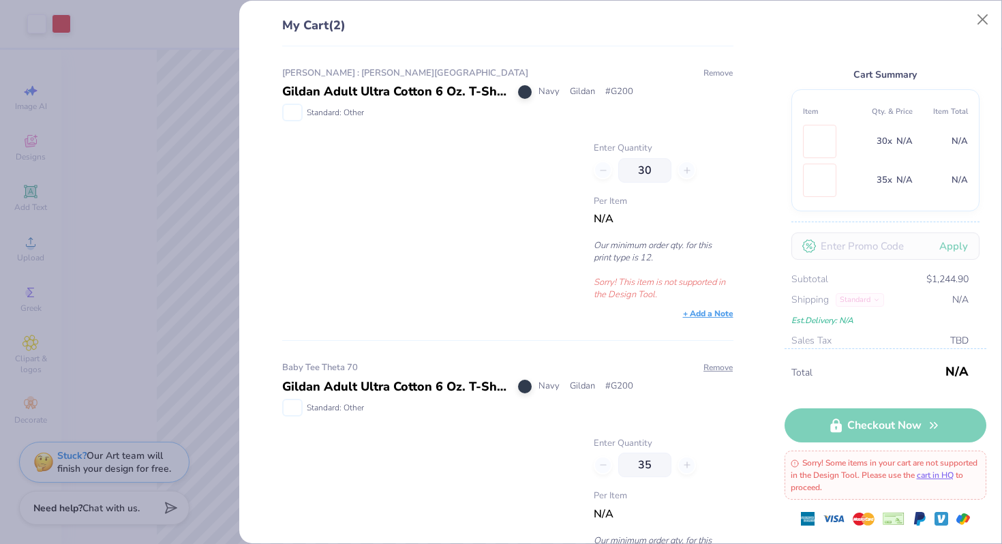
click at [718, 70] on button "Remove" at bounding box center [718, 73] width 31 height 12
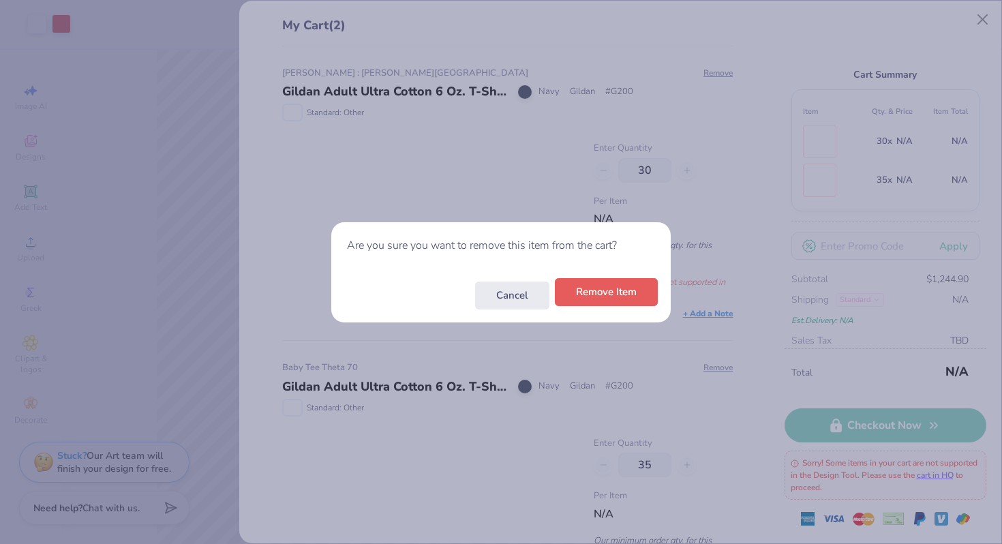
click at [623, 297] on button "Remove Item" at bounding box center [606, 292] width 103 height 28
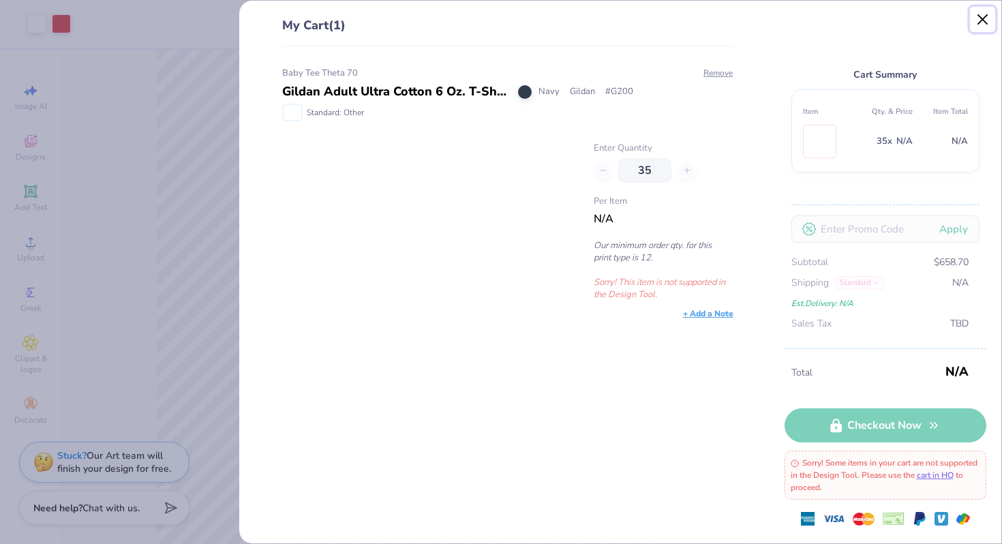
click at [980, 16] on button "Close" at bounding box center [983, 20] width 26 height 26
